Goal: Task Accomplishment & Management: Use online tool/utility

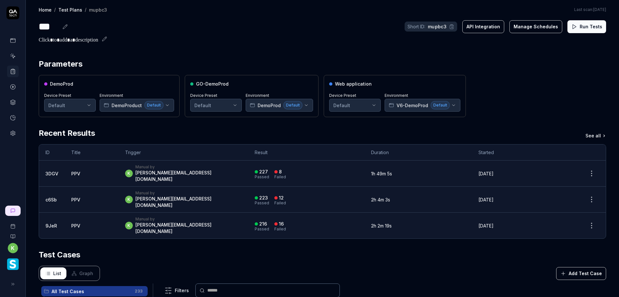
click at [576, 28] on button "Run Tests" at bounding box center [586, 26] width 39 height 13
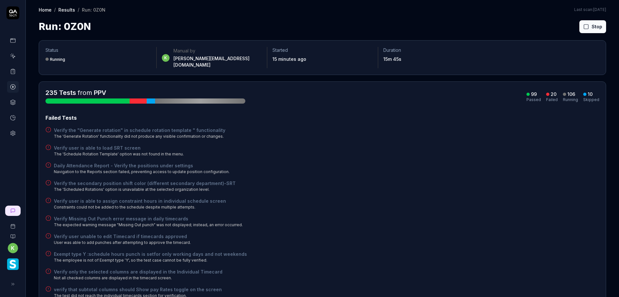
click at [416, 198] on div "Verify user is able to assign constraint hours in individual schedule screen Co…" at bounding box center [322, 204] width 554 height 13
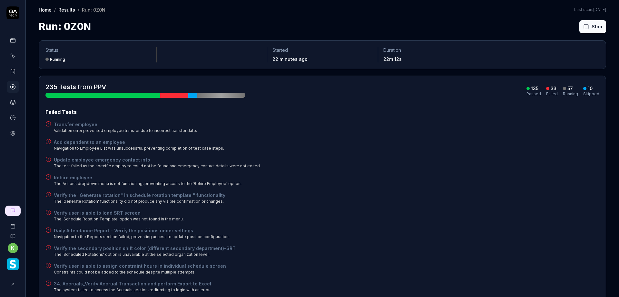
click at [439, 131] on div "Transfer employee Validation error prevented employee transfer due to incorrect…" at bounding box center [322, 127] width 554 height 13
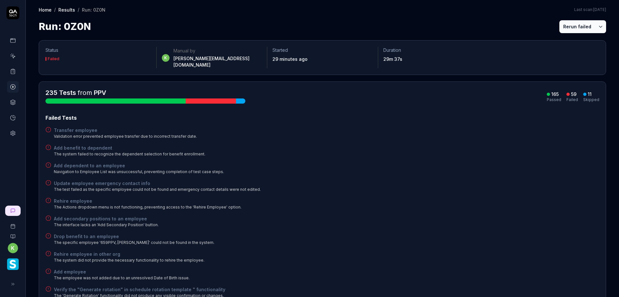
drag, startPoint x: 436, startPoint y: 157, endPoint x: 443, endPoint y: 151, distance: 8.9
click at [436, 162] on div "Add dependent to an employee Navigation to Employee List was unsuccessful, prev…" at bounding box center [322, 168] width 554 height 13
click at [572, 26] on button "Rerun failed" at bounding box center [577, 26] width 36 height 13
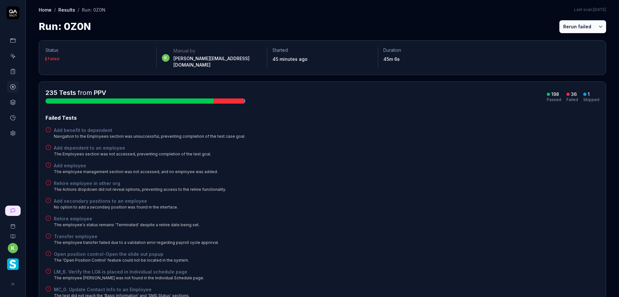
click at [564, 27] on button "Rerun failed" at bounding box center [577, 26] width 36 height 13
click at [502, 30] on div "Run: 0Z0N Rerun failed" at bounding box center [322, 26] width 567 height 15
